Goal: Navigation & Orientation: Find specific page/section

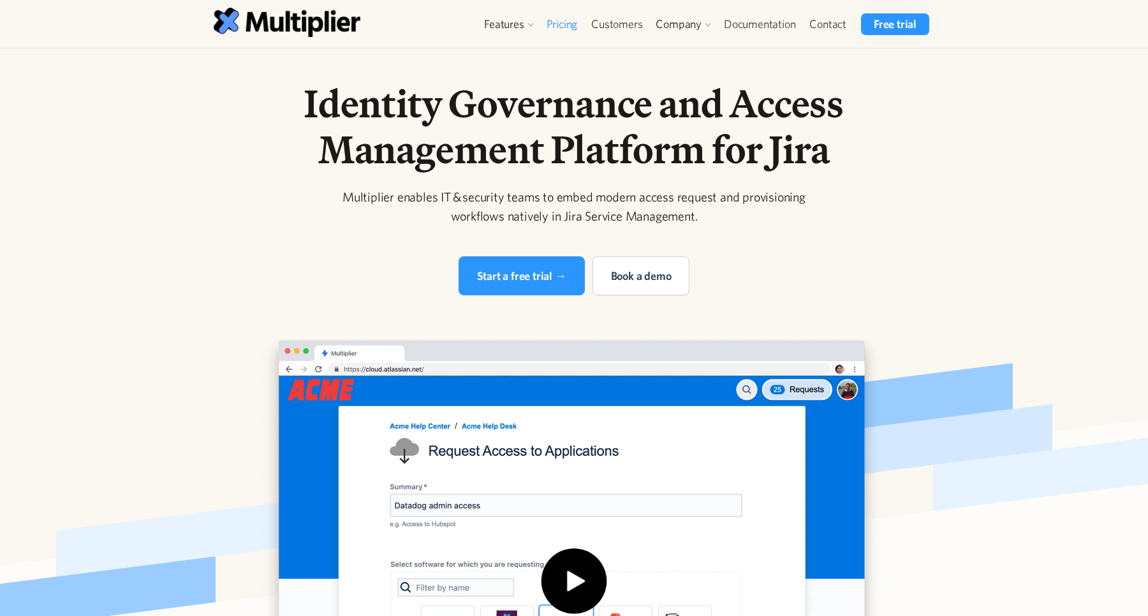
click at [559, 29] on link "Pricing" at bounding box center [562, 24] width 45 height 22
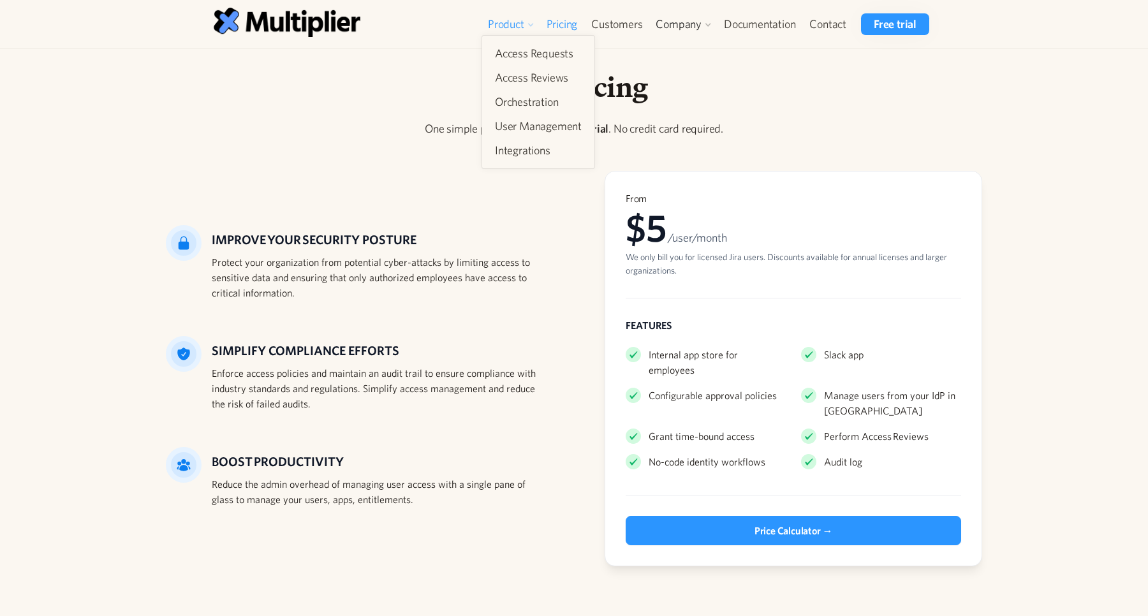
click at [494, 24] on div "Product" at bounding box center [506, 24] width 36 height 15
click at [513, 24] on div "Product" at bounding box center [506, 24] width 36 height 15
click at [269, 38] on div "Product Access Requests Access Reviews Orchestration User Management Integratio…" at bounding box center [574, 24] width 784 height 48
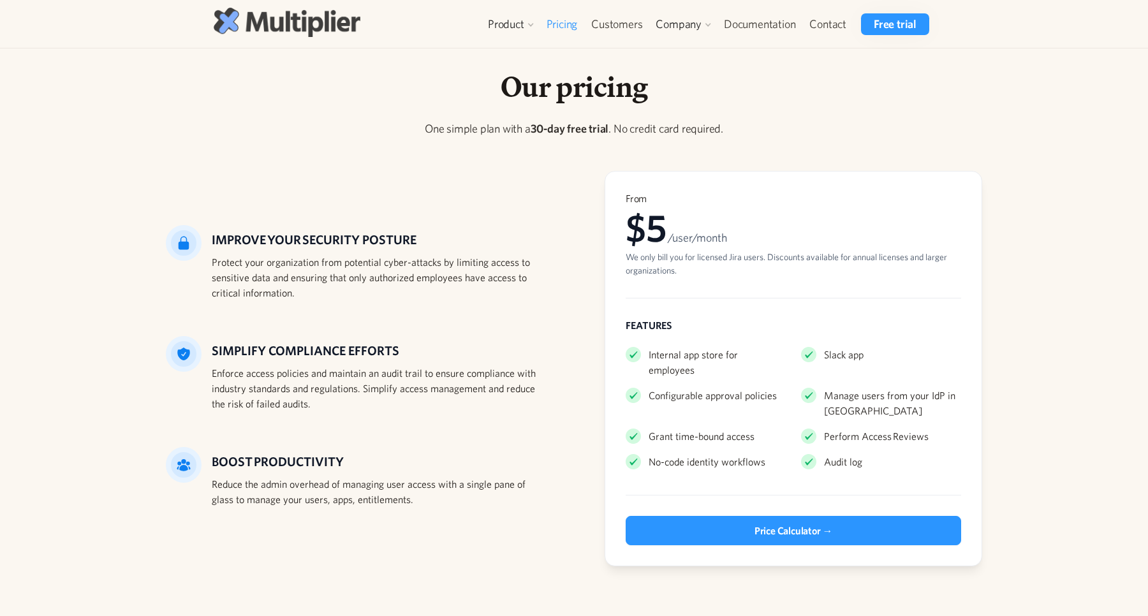
click at [279, 29] on img at bounding box center [287, 22] width 147 height 29
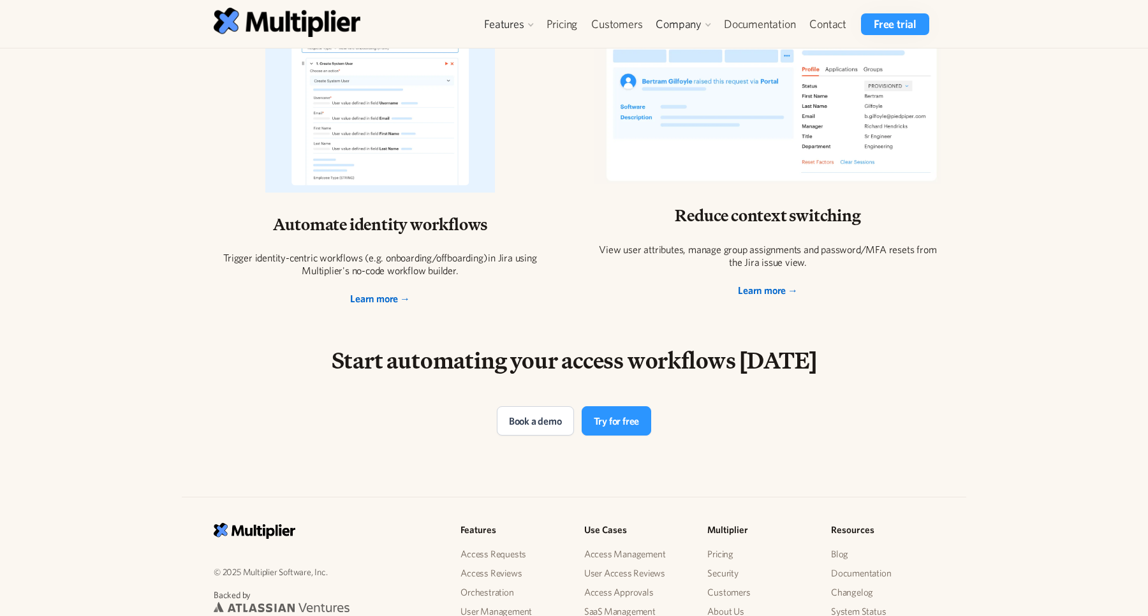
scroll to position [2587, 0]
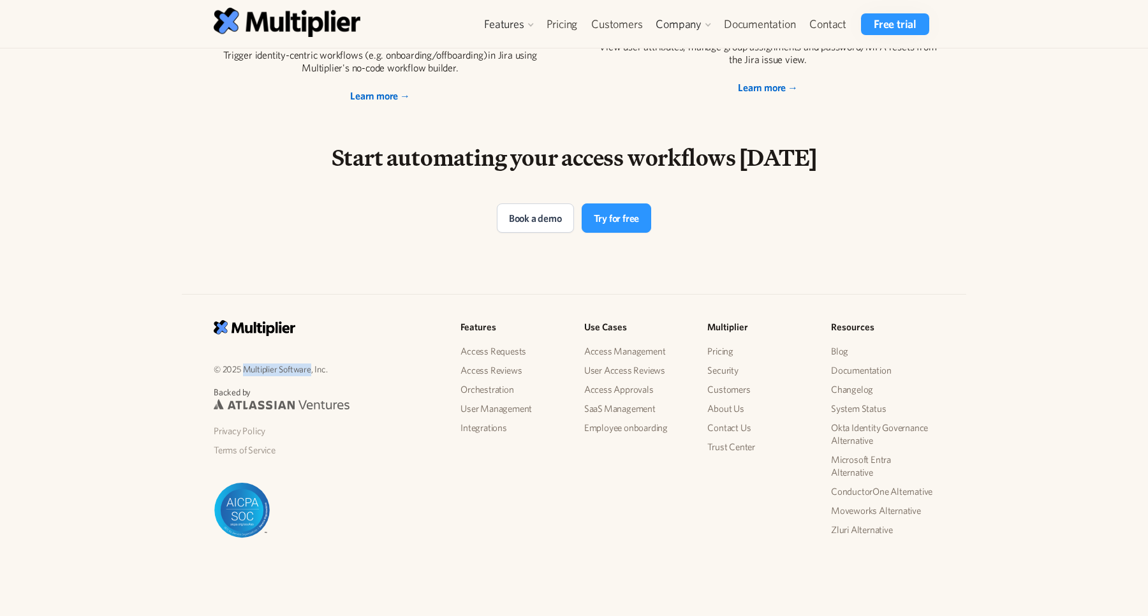
drag, startPoint x: 245, startPoint y: 366, endPoint x: 312, endPoint y: 374, distance: 67.5
click at [312, 374] on p "© 2025 Multiplier Software, Inc." at bounding box center [327, 369] width 226 height 15
copy p "Multiplier Software"
click at [227, 427] on link "Privacy Policy" at bounding box center [327, 431] width 226 height 19
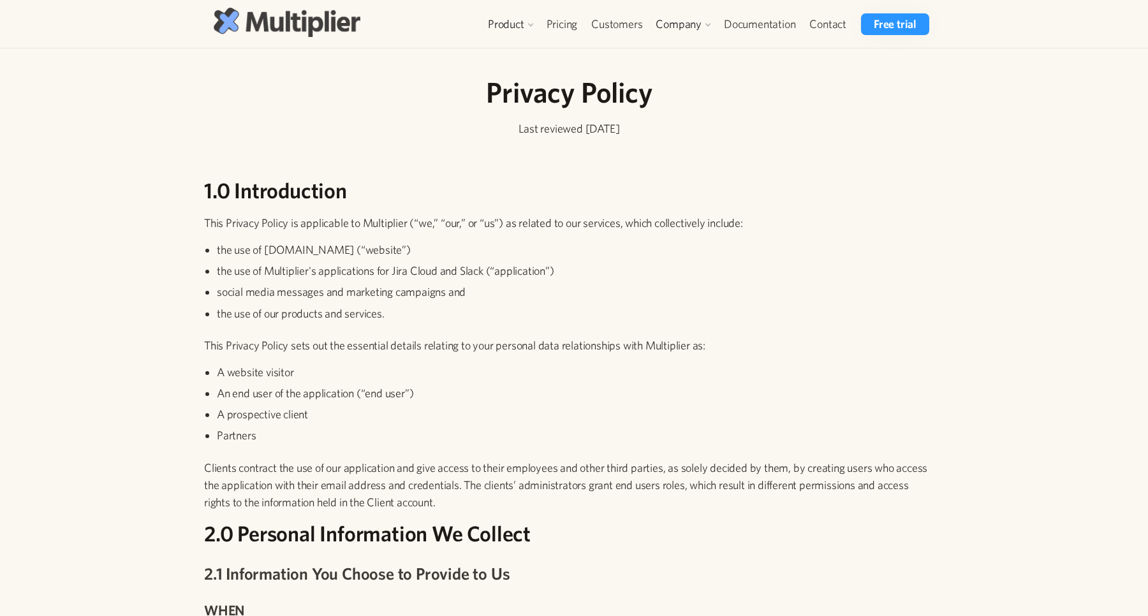
click at [288, 26] on img at bounding box center [287, 22] width 147 height 29
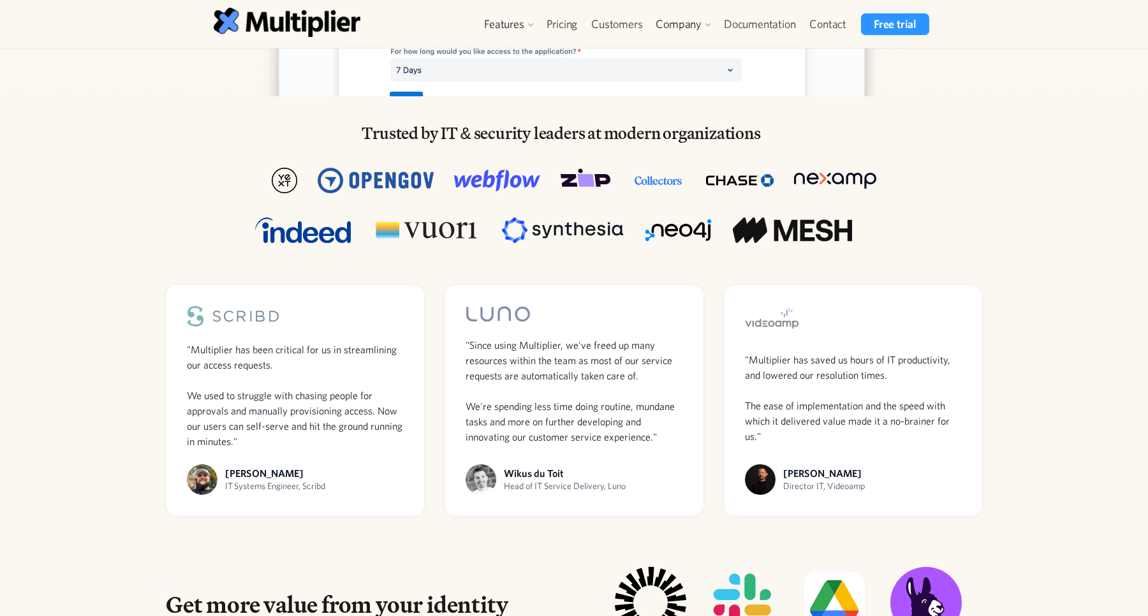
scroll to position [762, 0]
